Goal: Task Accomplishment & Management: Use online tool/utility

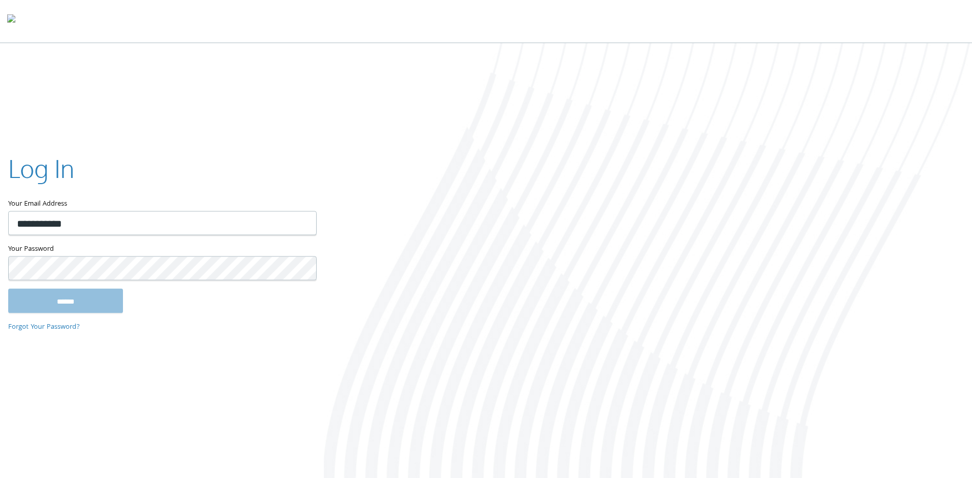
type input "**********"
click at [8, 288] on input "******" at bounding box center [65, 300] width 115 height 25
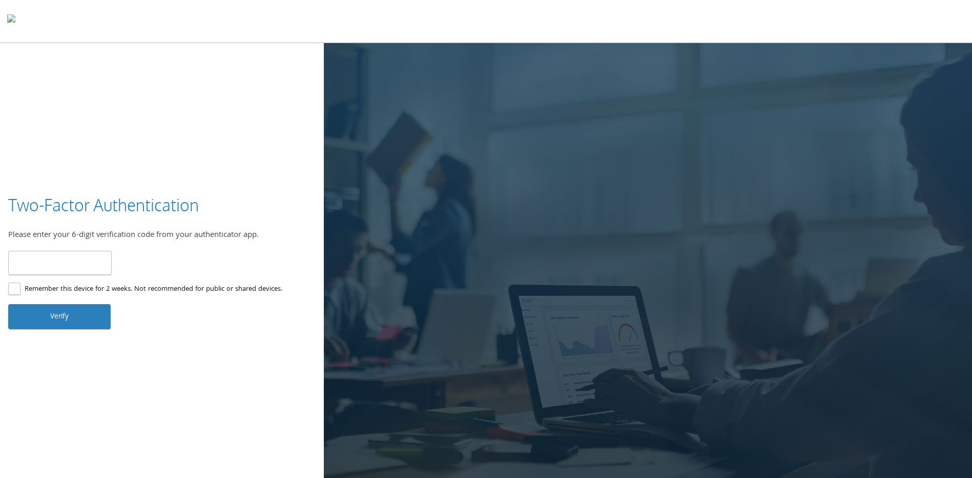
type input "******"
